Goal: Task Accomplishment & Management: Use online tool/utility

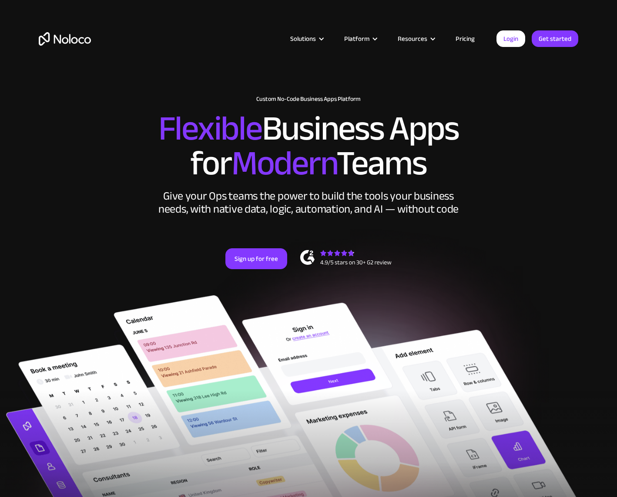
click at [571, 154] on h2 "Flexible Business Apps for Modern Teams" at bounding box center [308, 146] width 539 height 70
click at [467, 40] on link "Pricing" at bounding box center [464, 38] width 41 height 11
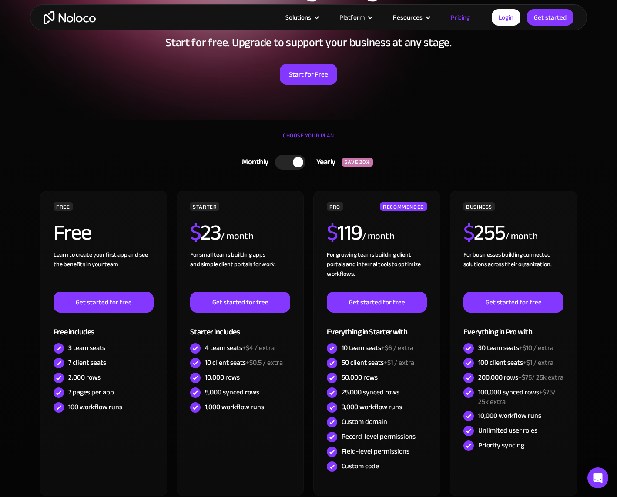
scroll to position [98, 0]
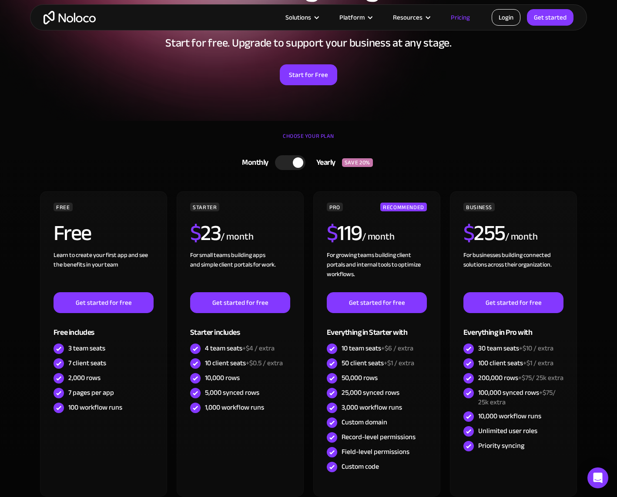
click at [518, 17] on link "Login" at bounding box center [505, 17] width 29 height 17
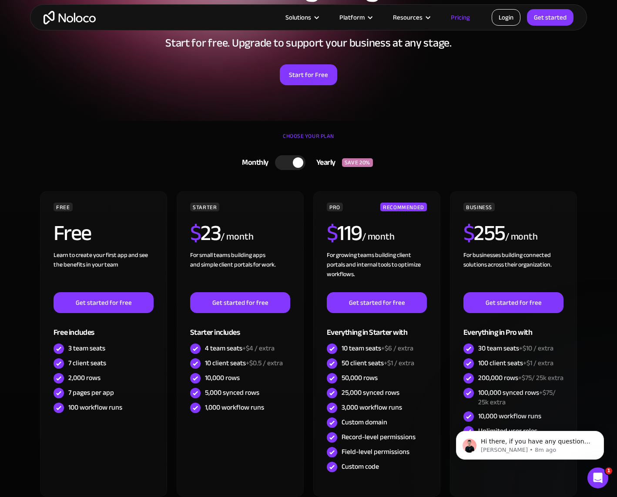
scroll to position [0, 0]
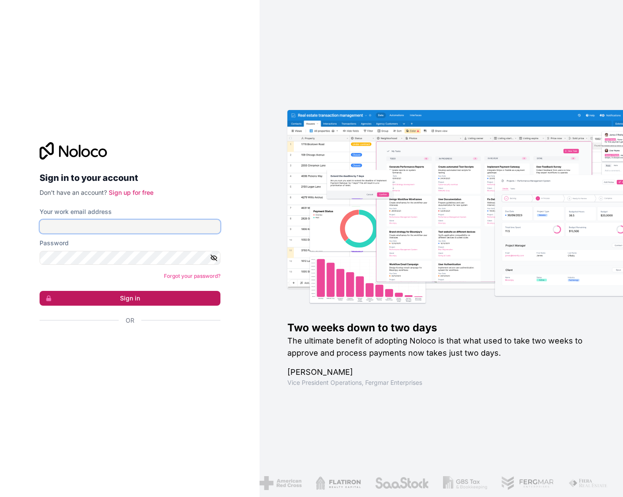
type input "orders@antoniagrassl.de"
click at [100, 304] on button "Sign in" at bounding box center [130, 298] width 181 height 15
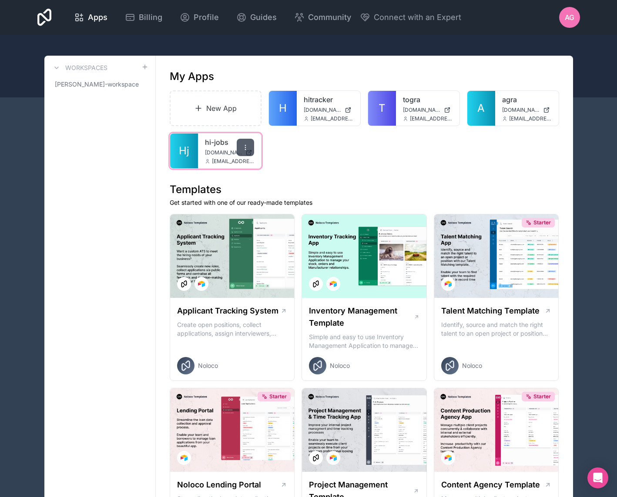
click at [247, 145] on icon at bounding box center [245, 147] width 7 height 7
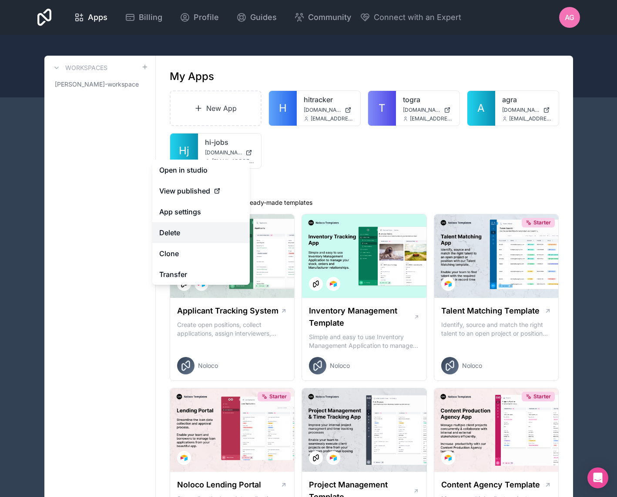
click at [187, 233] on button "Delete" at bounding box center [200, 232] width 97 height 21
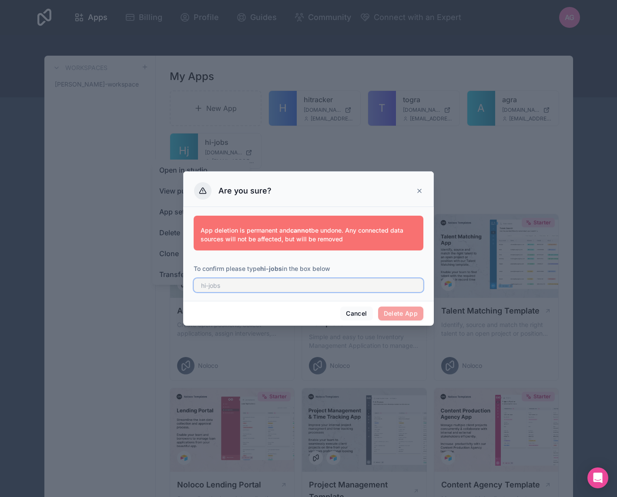
click at [264, 288] on input "text" at bounding box center [309, 285] width 230 height 14
type input "hi-jobs"
click at [408, 307] on button "Delete App" at bounding box center [401, 314] width 46 height 14
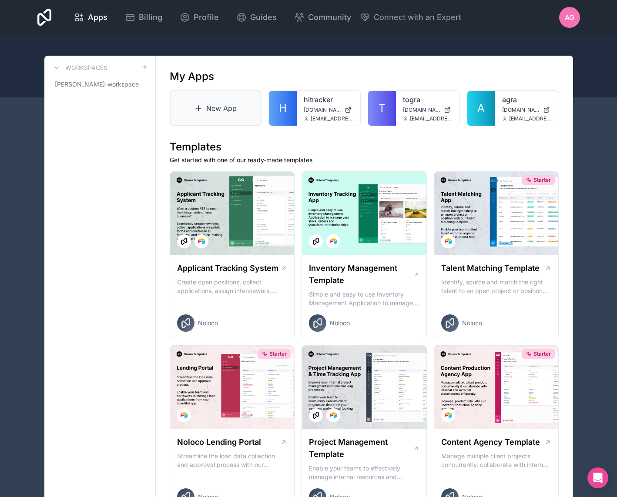
click at [241, 111] on link "New App" at bounding box center [216, 108] width 92 height 36
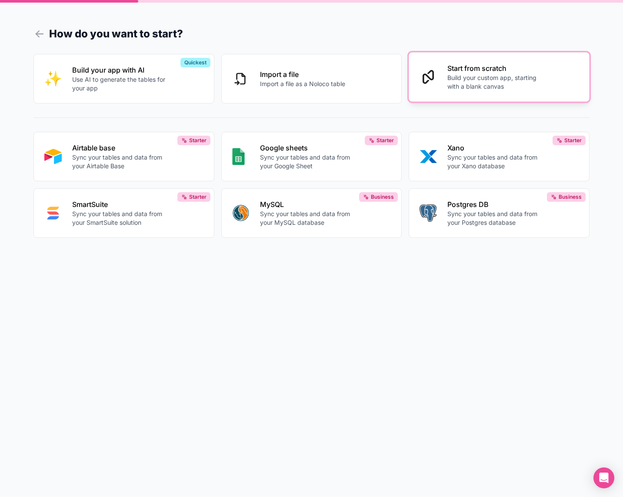
click at [468, 94] on button "Start from scratch Build your custom app, starting with a blank canvas" at bounding box center [499, 77] width 181 height 50
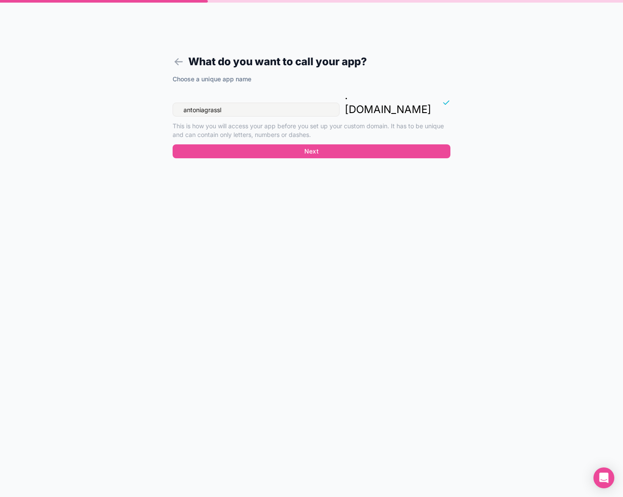
click at [171, 57] on form "What do you want to call your app? Choose a unique app name antoniagrassl . nol…" at bounding box center [312, 259] width 334 height 476
click at [175, 58] on icon at bounding box center [179, 62] width 12 height 12
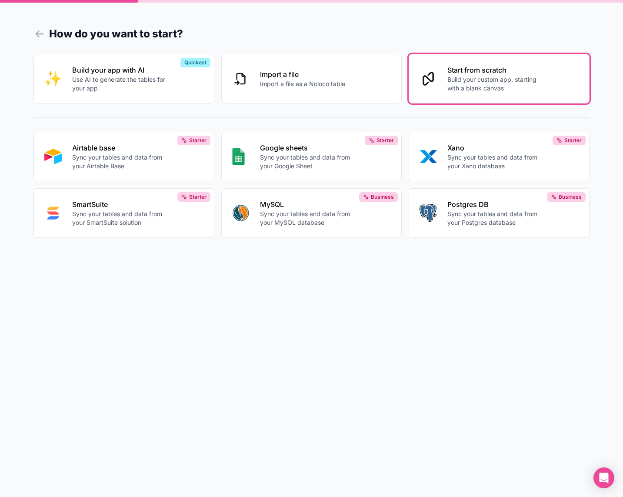
click at [31, 29] on div "How do you want to start? Build your app with AI Use AI to generate the tables …" at bounding box center [311, 248] width 623 height 497
click at [35, 31] on icon at bounding box center [39, 34] width 12 height 12
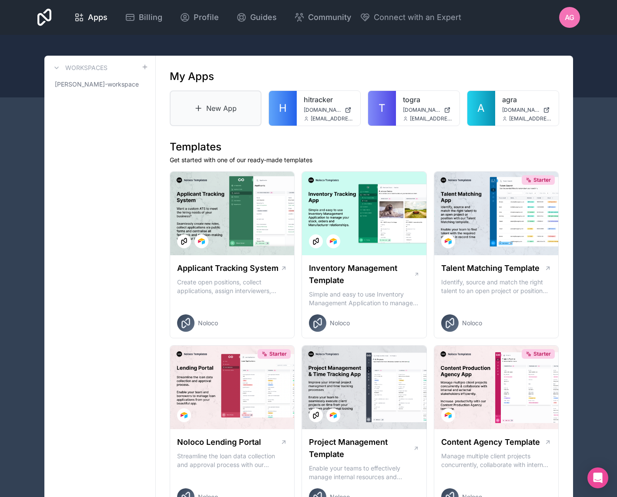
click at [211, 117] on link "New App" at bounding box center [216, 108] width 92 height 36
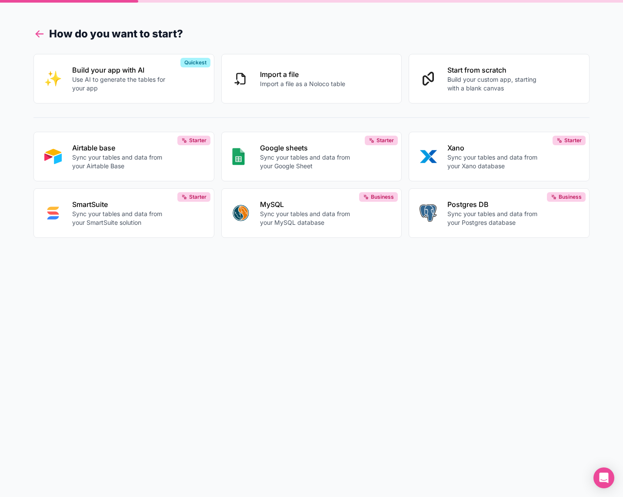
click at [43, 33] on icon at bounding box center [39, 34] width 12 height 12
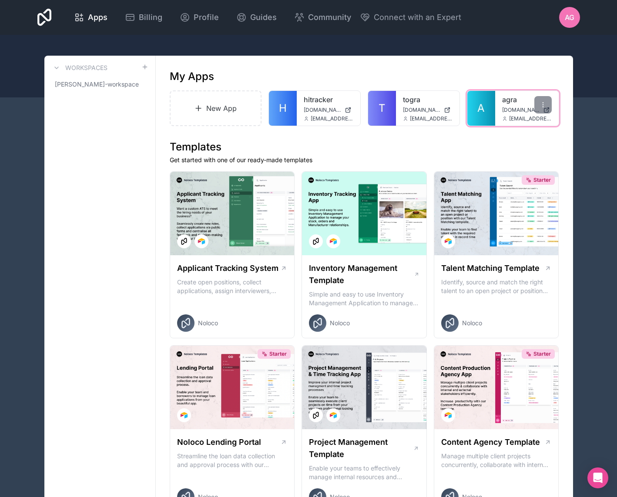
click at [488, 114] on link "A" at bounding box center [481, 108] width 28 height 35
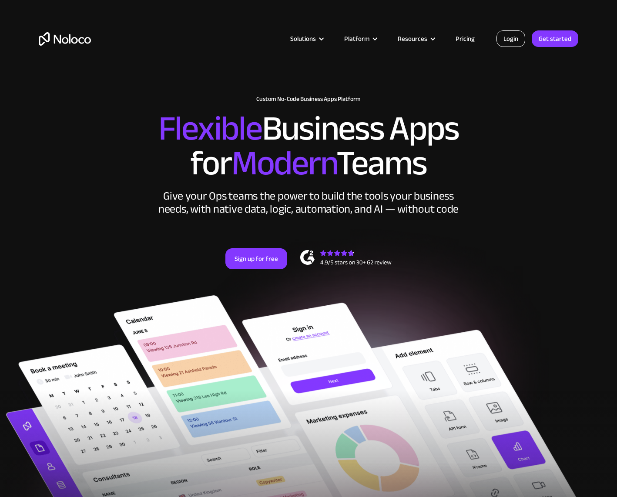
click at [509, 44] on link "Login" at bounding box center [510, 38] width 29 height 17
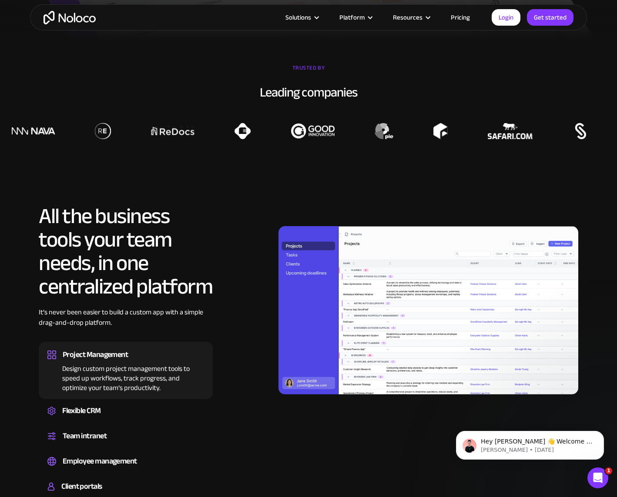
scroll to position [881, 0]
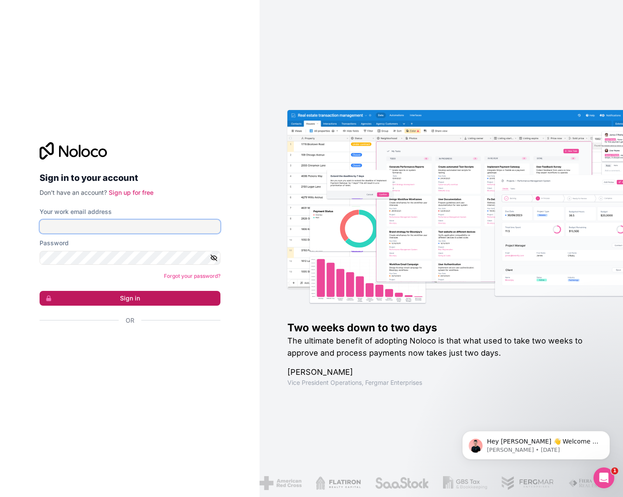
type input "[EMAIL_ADDRESS][DOMAIN_NAME]"
click at [147, 295] on button "Sign in" at bounding box center [130, 298] width 181 height 15
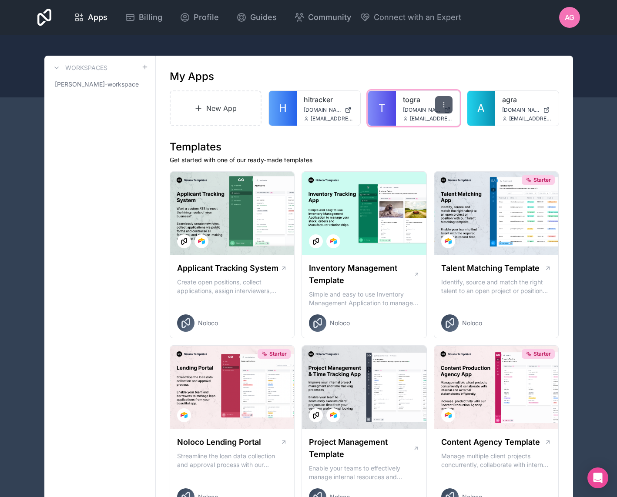
click at [441, 103] on icon at bounding box center [443, 104] width 7 height 7
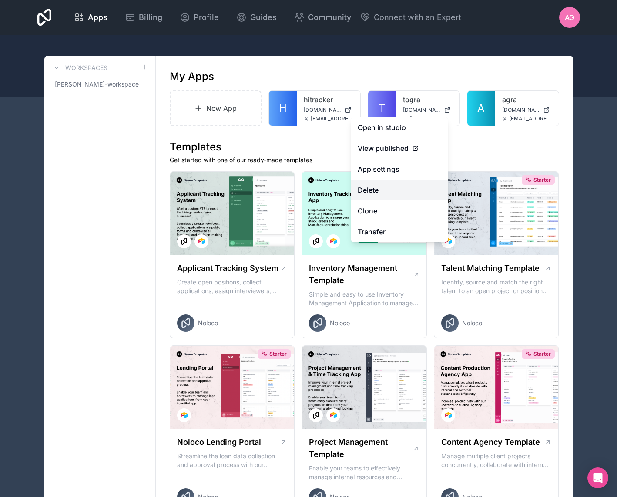
click at [388, 195] on button "Delete" at bounding box center [399, 190] width 97 height 21
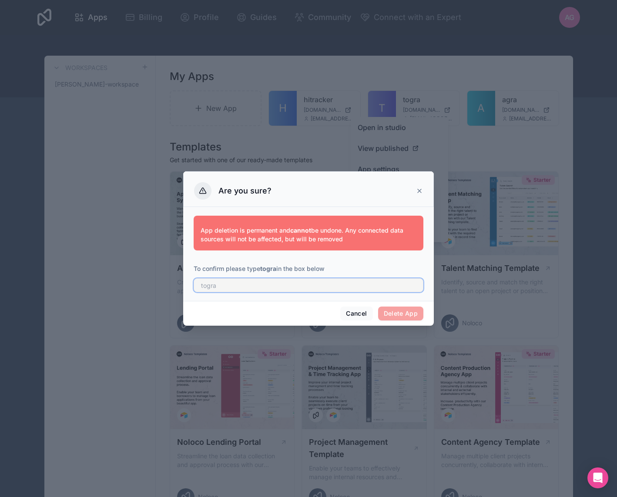
click at [276, 287] on input "text" at bounding box center [309, 285] width 230 height 14
type input "togra"
click at [404, 311] on button "Delete App" at bounding box center [401, 314] width 46 height 14
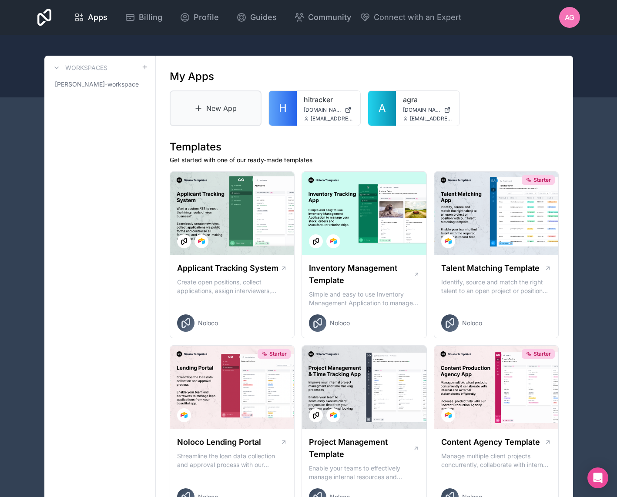
click at [237, 114] on link "New App" at bounding box center [216, 108] width 92 height 36
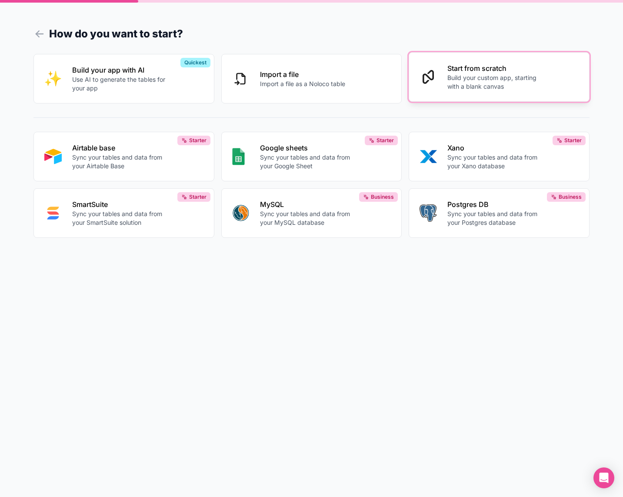
click at [486, 91] on button "Start from scratch Build your custom app, starting with a blank canvas" at bounding box center [499, 77] width 181 height 50
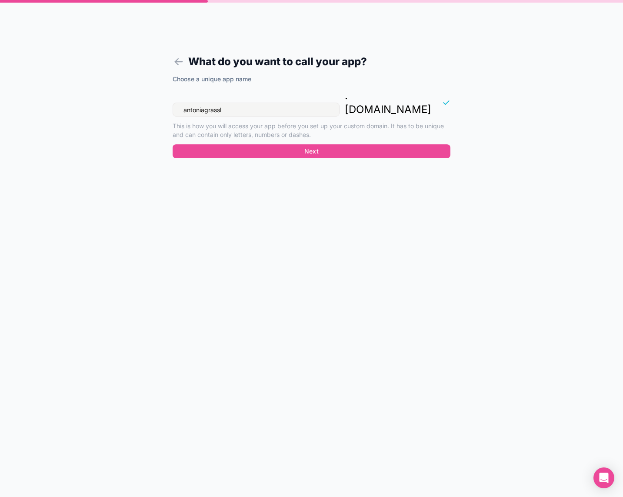
drag, startPoint x: 233, startPoint y: 96, endPoint x: 182, endPoint y: 93, distance: 51.4
click at [182, 103] on input "antoniagrassl" at bounding box center [256, 110] width 167 height 14
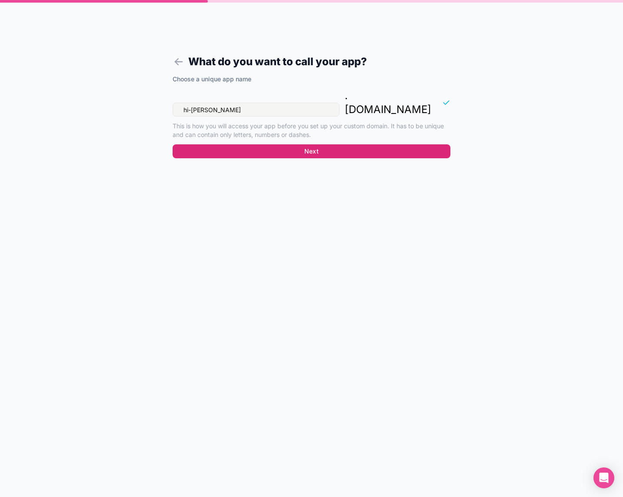
type input "hi-[PERSON_NAME]"
click at [253, 144] on button "Next" at bounding box center [312, 151] width 278 height 14
click at [319, 144] on button "Next" at bounding box center [312, 151] width 278 height 14
